Goal: Transaction & Acquisition: Purchase product/service

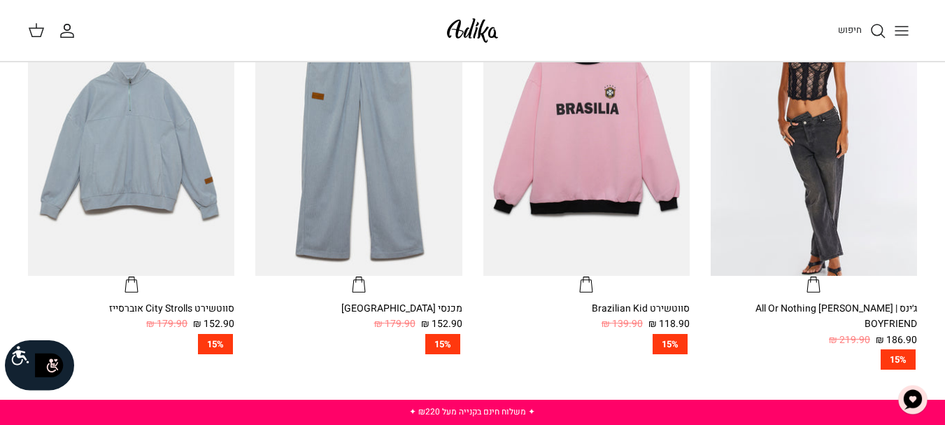
scroll to position [425, 0]
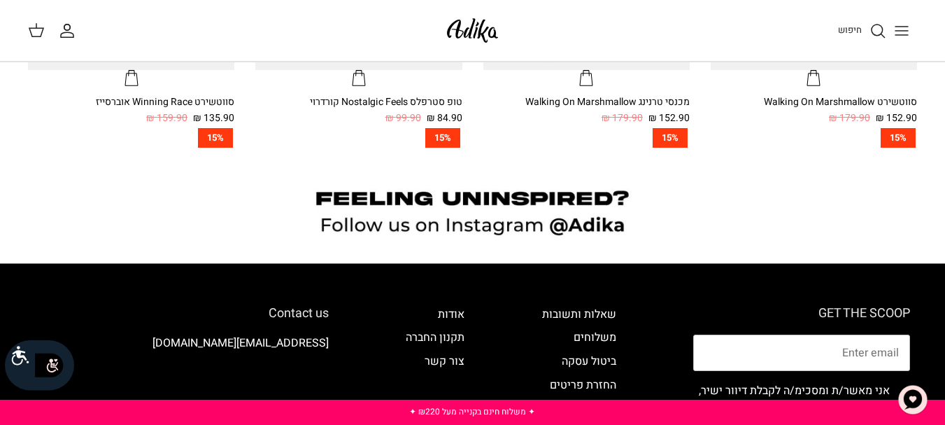
drag, startPoint x: 955, startPoint y: 73, endPoint x: 925, endPoint y: 321, distance: 249.3
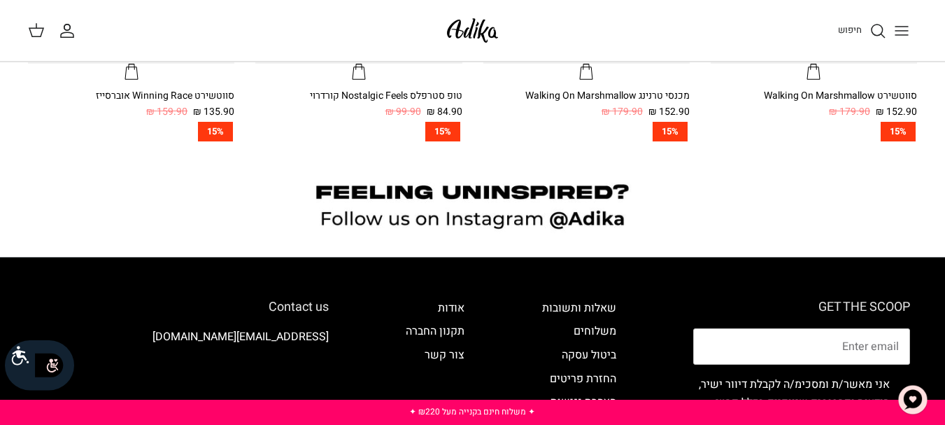
click at [898, 33] on icon "Toggle menu" at bounding box center [901, 30] width 17 height 17
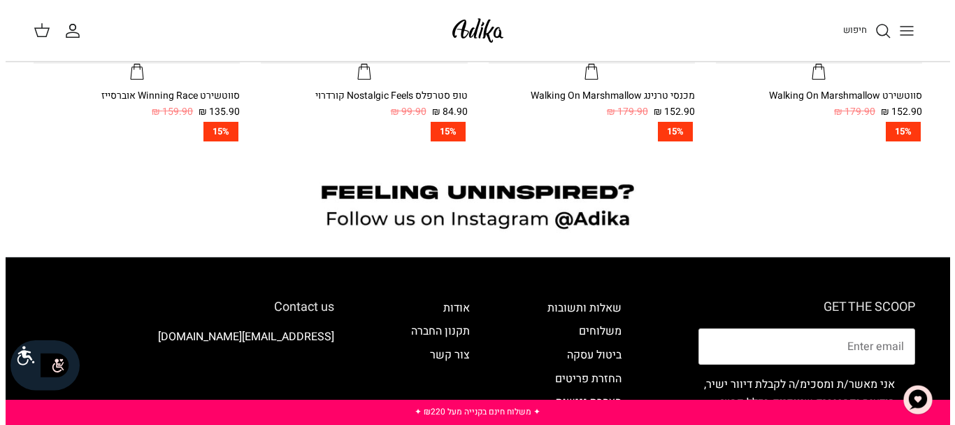
scroll to position [1094, 0]
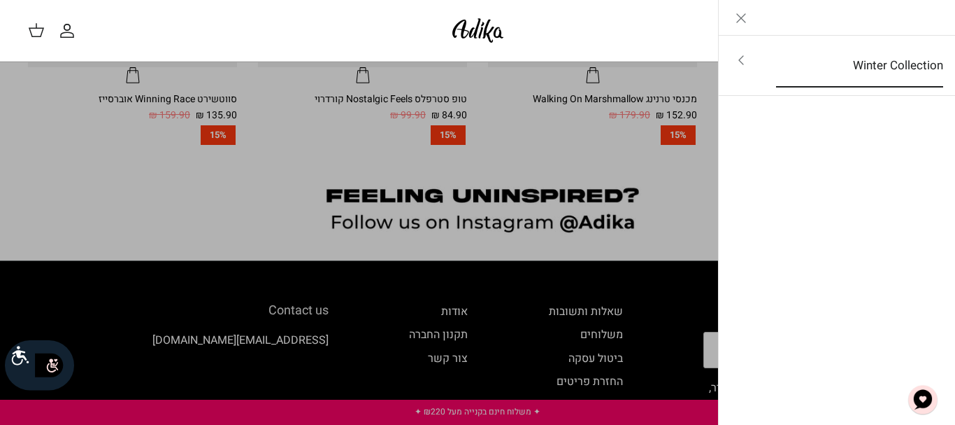
click at [896, 55] on link "Winter Collection" at bounding box center [860, 65] width 192 height 43
click at [897, 69] on link "לכל הפריטים" at bounding box center [837, 61] width 223 height 35
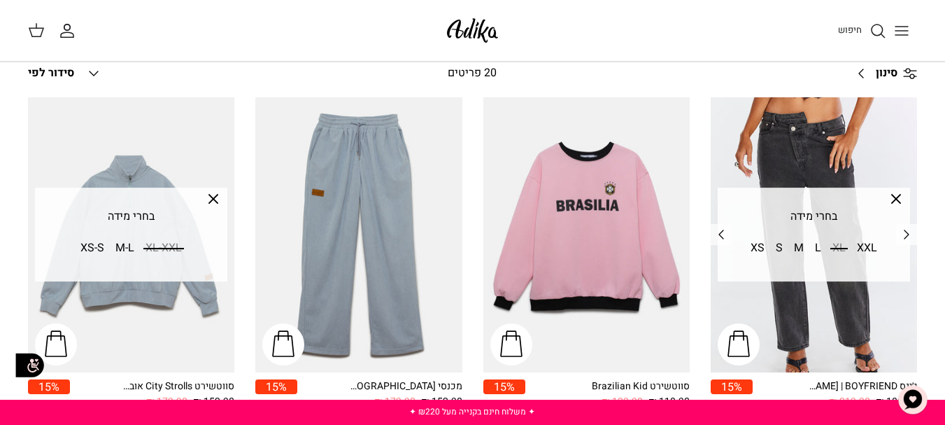
scroll to position [66, 0]
